Goal: Information Seeking & Learning: Learn about a topic

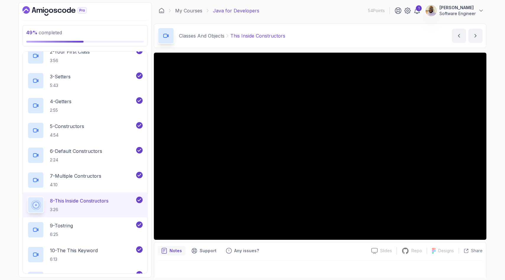
scroll to position [307, 0]
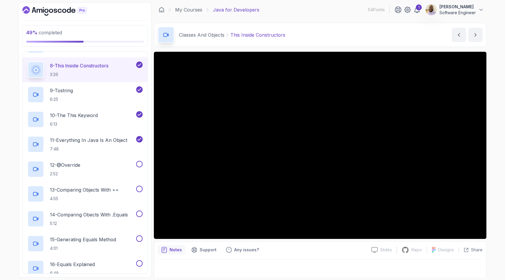
scroll to position [439, 0]
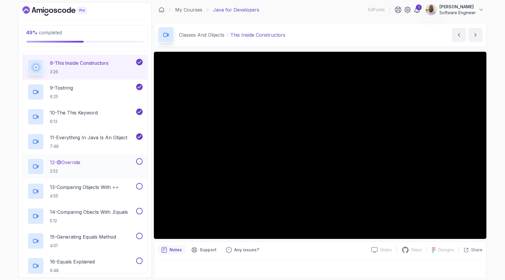
click at [77, 164] on p "12 - @Override" at bounding box center [65, 162] width 30 height 7
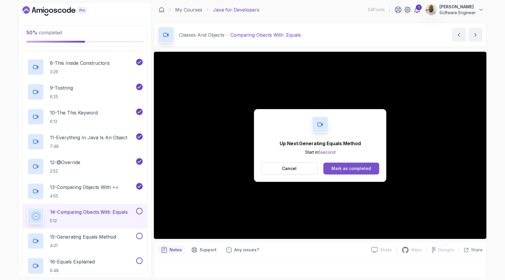
click at [337, 168] on div "Mark as completed" at bounding box center [352, 169] width 40 height 6
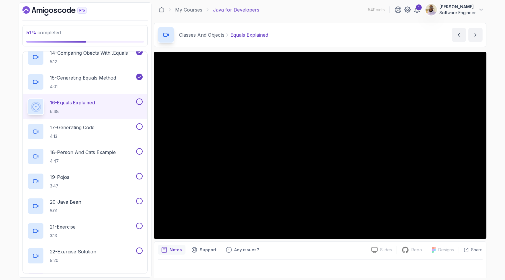
scroll to position [599, 0]
